Goal: Transaction & Acquisition: Obtain resource

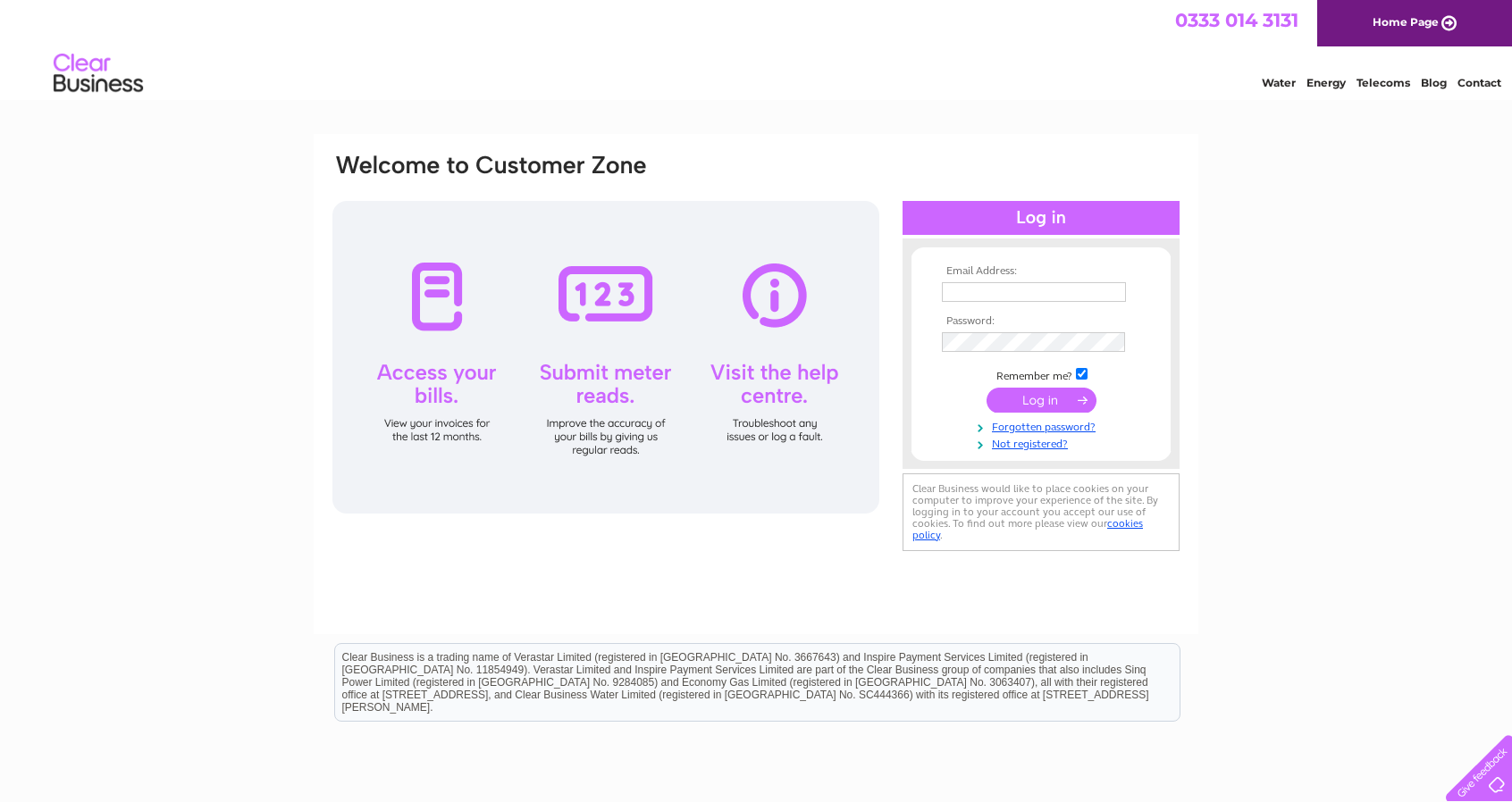
type input "angus.currie@centralmotorsairdrie.co.uk"
click at [1029, 403] on input "submit" at bounding box center [1041, 400] width 110 height 25
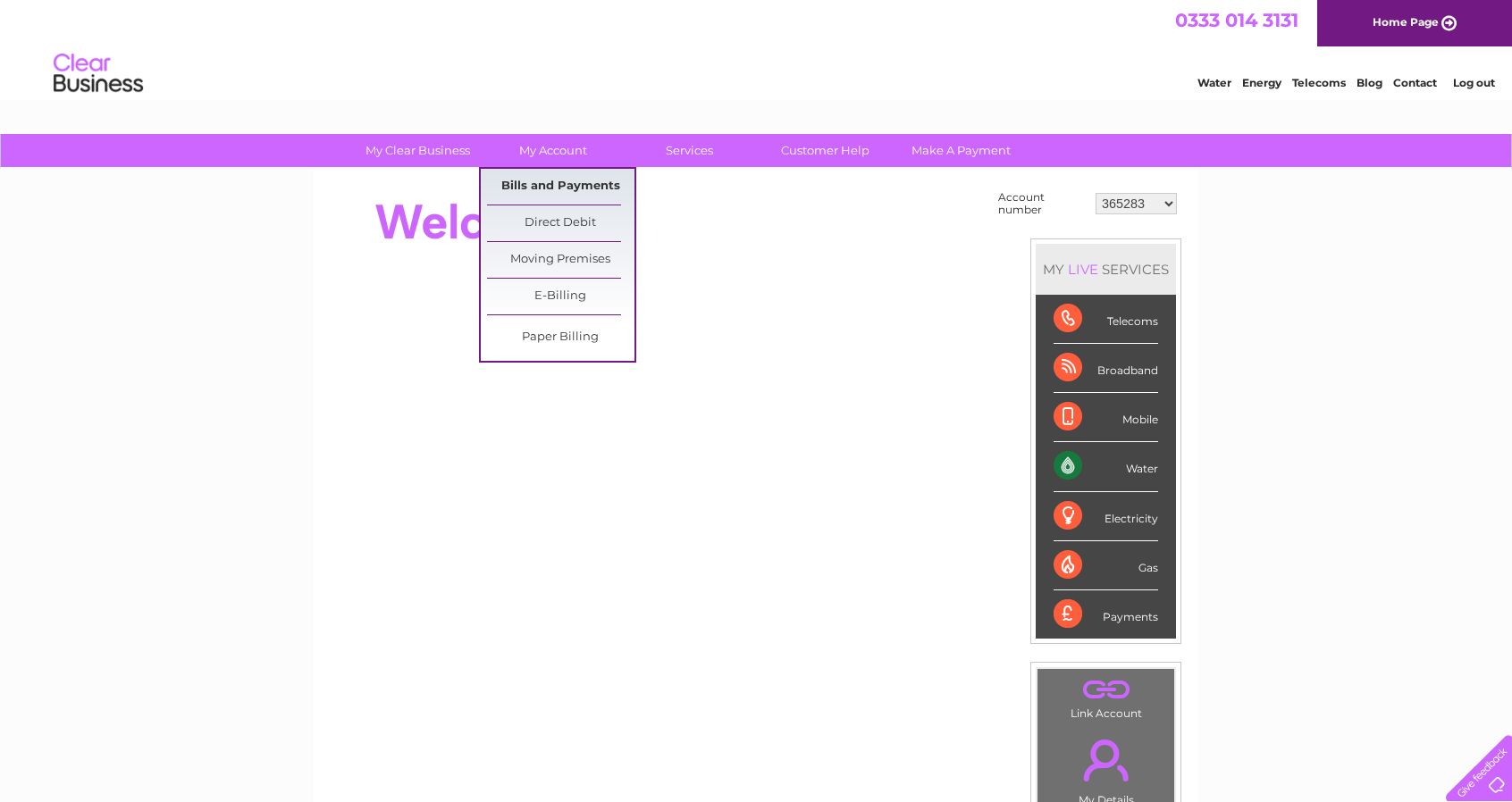
click at [532, 176] on link "Bills and Payments" at bounding box center [561, 187] width 147 height 36
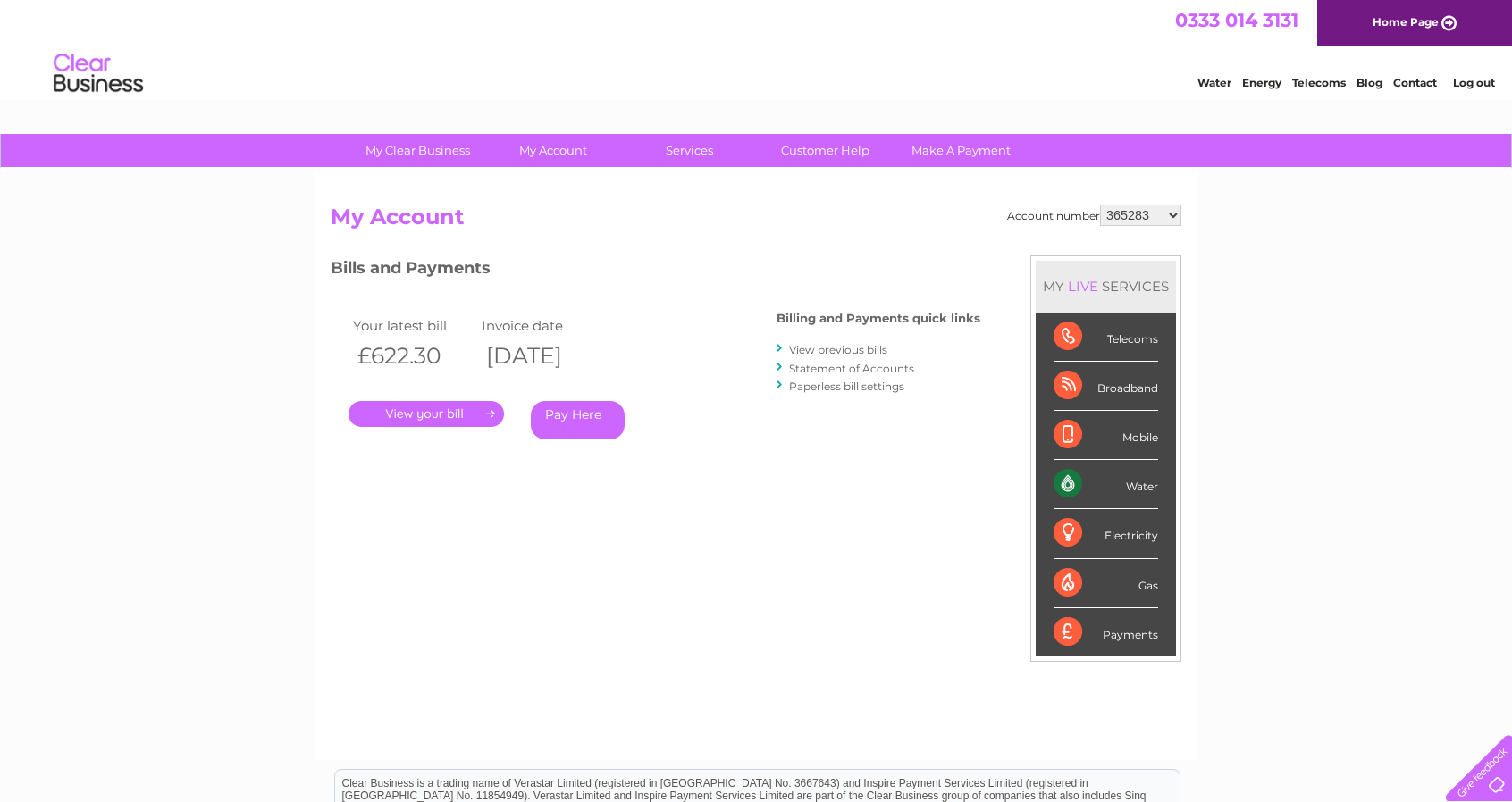
click at [1170, 214] on select "365283 30321724 30322625" at bounding box center [1141, 215] width 81 height 22
select select "30321724"
click at [1101, 205] on select "365283 30321724 30322625" at bounding box center [1141, 215] width 81 height 22
click at [1169, 212] on select "365283 30321724 30322625" at bounding box center [1141, 215] width 81 height 22
select select "30322625"
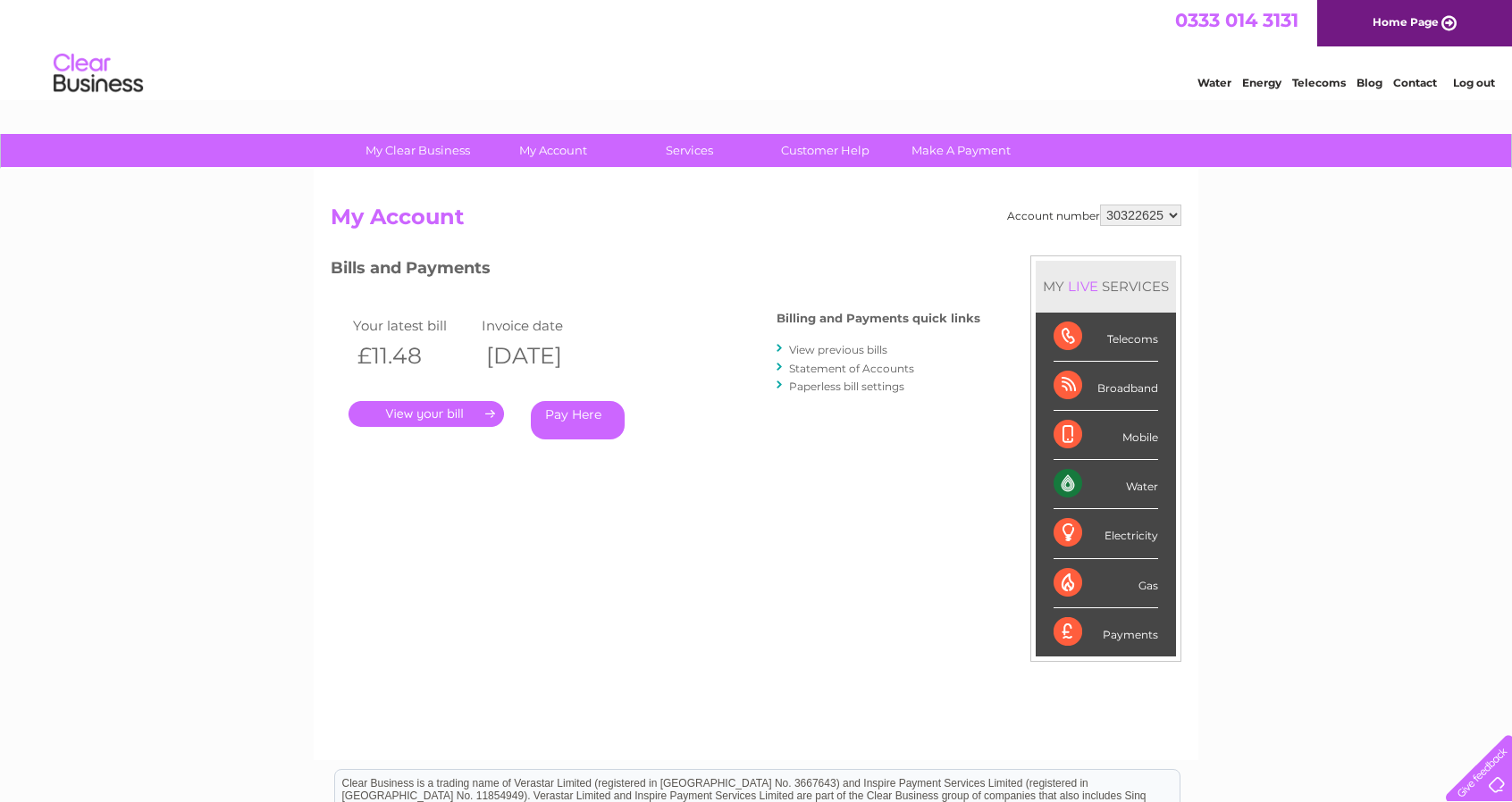
click at [1101, 205] on select "365283 30321724 30322625" at bounding box center [1141, 215] width 81 height 22
click at [471, 408] on link "." at bounding box center [426, 414] width 156 height 25
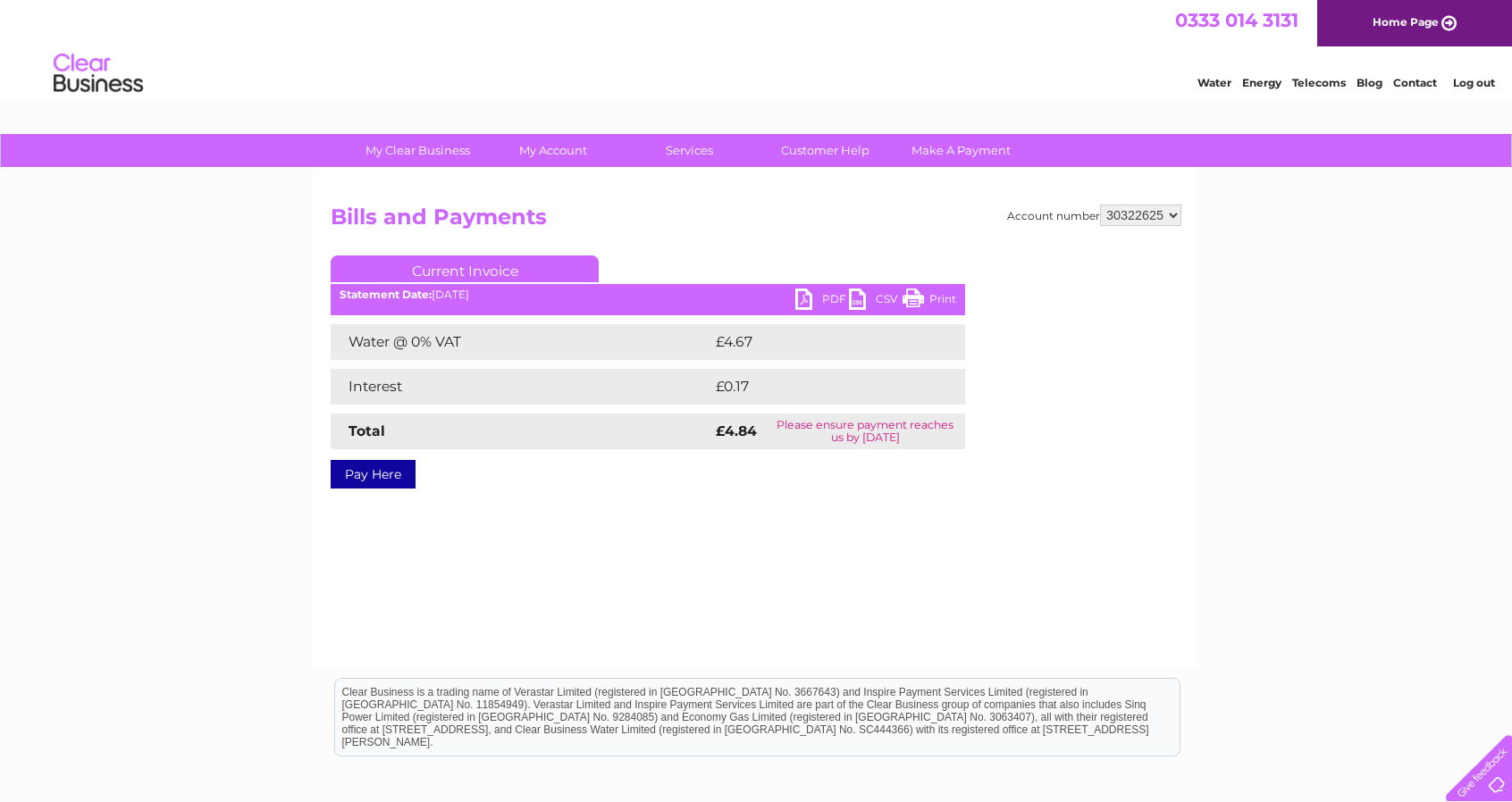
click at [814, 301] on link "PDF" at bounding box center [822, 301] width 54 height 25
click at [1171, 212] on select "365283 30321724 30322625" at bounding box center [1141, 215] width 81 height 22
select select "365283"
click at [1101, 205] on select "365283 30321724 30322625" at bounding box center [1141, 215] width 81 height 22
